Goal: Task Accomplishment & Management: Manage account settings

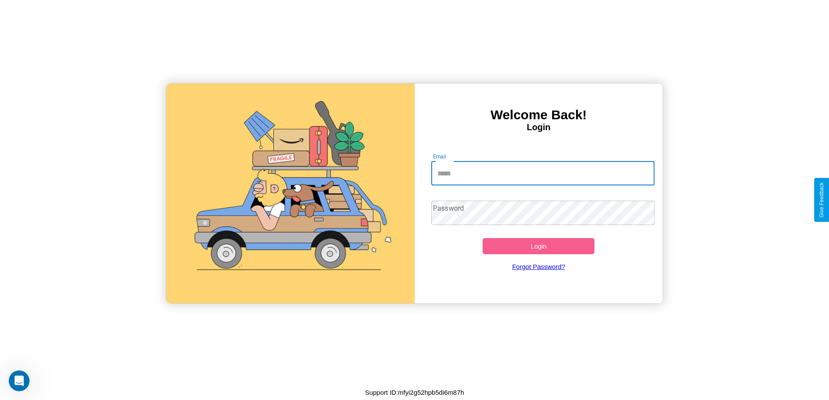
click at [543, 173] on input "Email" at bounding box center [542, 173] width 223 height 24
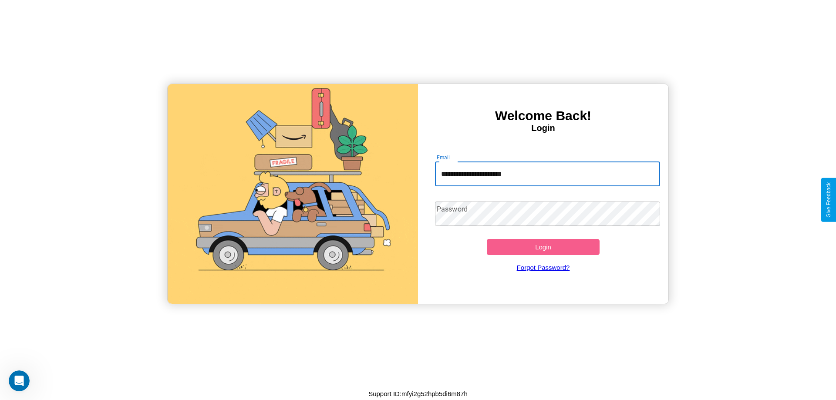
type input "**********"
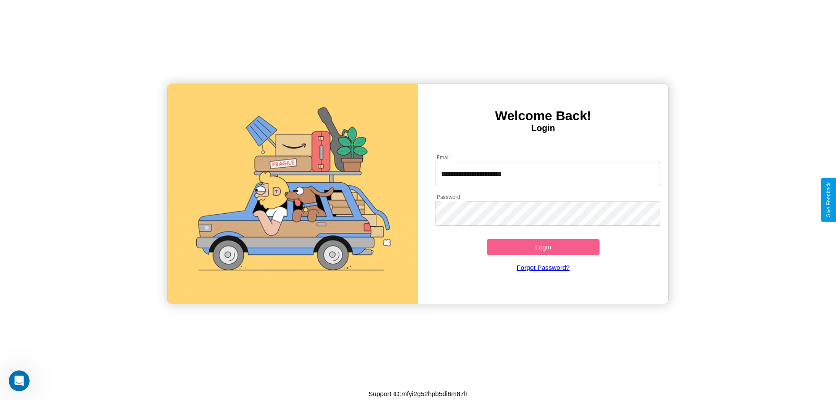
click at [543, 247] on button "Login" at bounding box center [543, 247] width 113 height 16
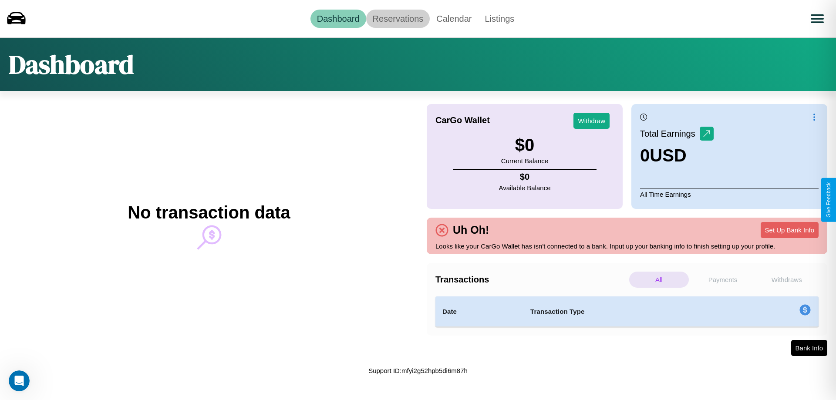
click at [397, 18] on link "Reservations" at bounding box center [398, 19] width 64 height 18
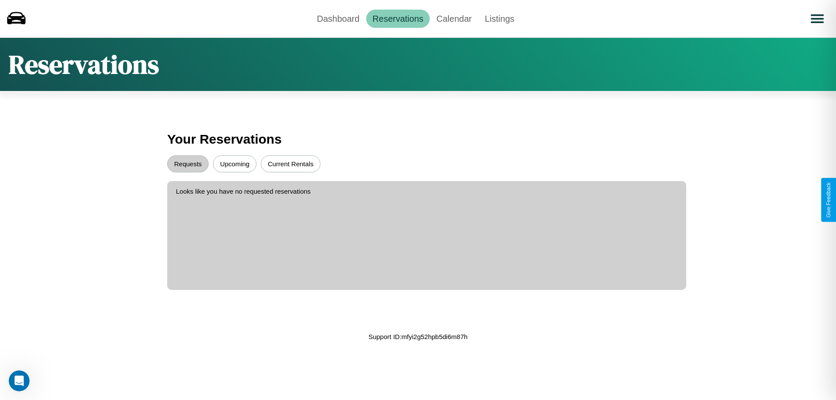
click at [235, 164] on button "Upcoming" at bounding box center [235, 163] width 44 height 17
click at [290, 164] on button "Current Rentals" at bounding box center [291, 163] width 60 height 17
click at [188, 164] on button "Requests" at bounding box center [187, 163] width 41 height 17
